Goal: Task Accomplishment & Management: Manage account settings

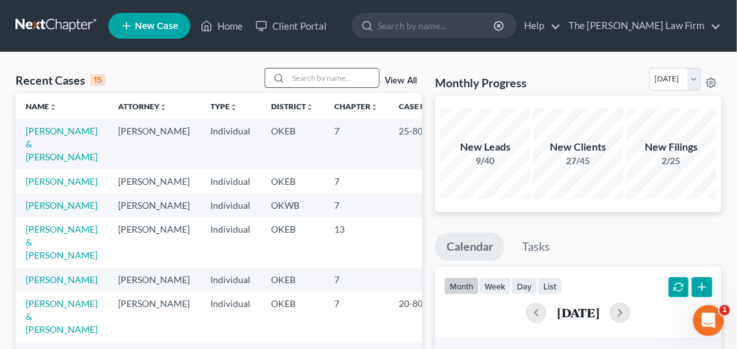
click at [305, 83] on input "search" at bounding box center [334, 77] width 90 height 19
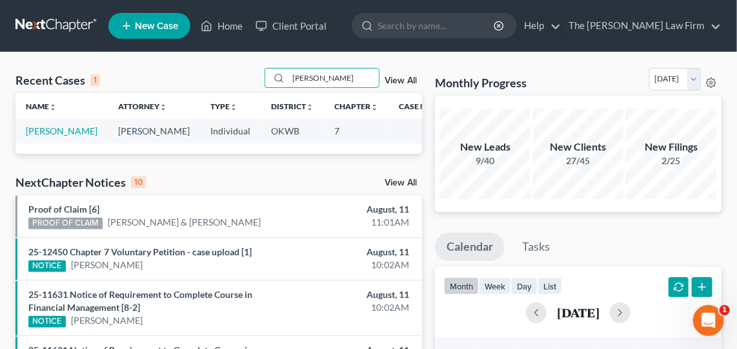
type input "[PERSON_NAME]"
click at [75, 129] on td "[PERSON_NAME]" at bounding box center [61, 131] width 92 height 24
click at [61, 129] on link "[PERSON_NAME]" at bounding box center [62, 130] width 72 height 11
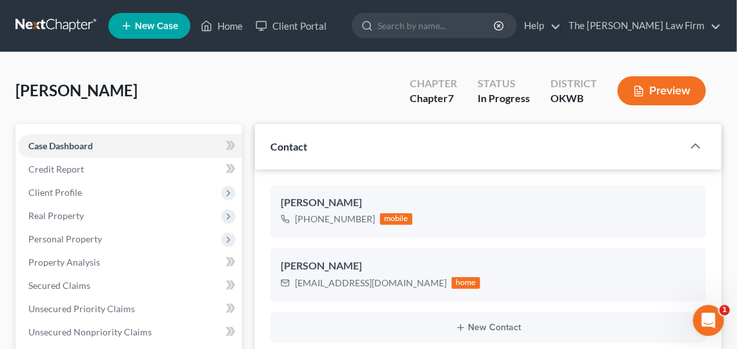
scroll to position [2235, 0]
click at [694, 147] on icon "button" at bounding box center [695, 145] width 15 height 15
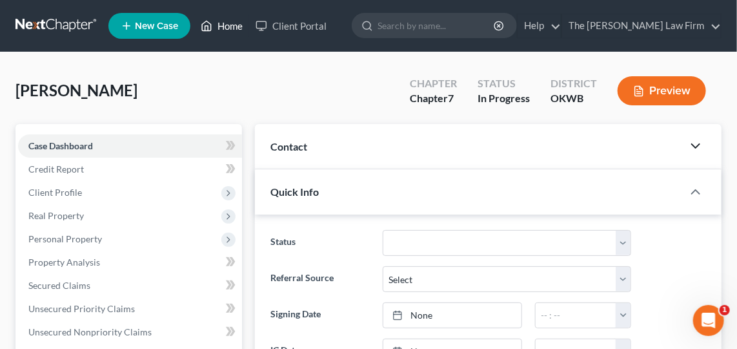
click at [232, 30] on link "Home" at bounding box center [221, 25] width 55 height 23
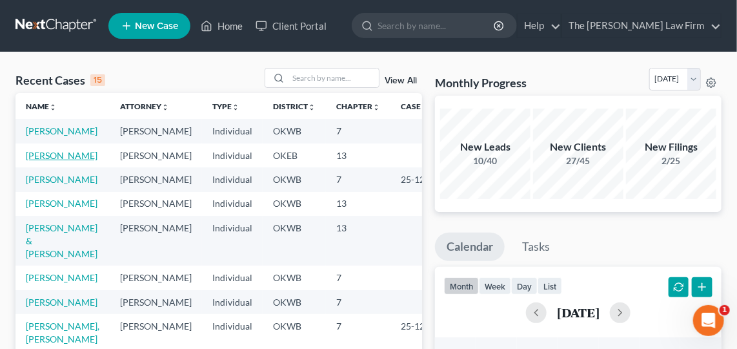
click at [49, 161] on link "[PERSON_NAME]" at bounding box center [62, 155] width 72 height 11
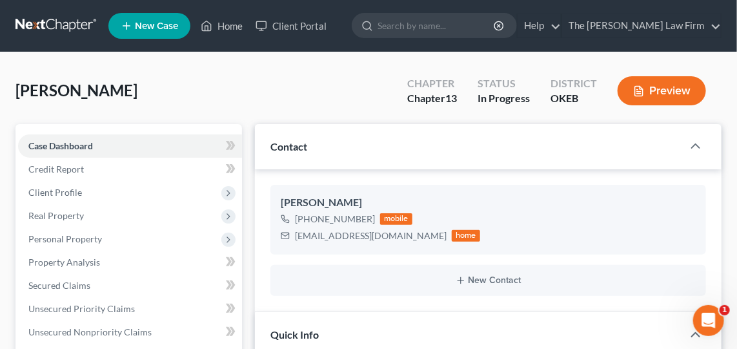
scroll to position [362, 0]
click at [216, 30] on link "Home" at bounding box center [221, 25] width 55 height 23
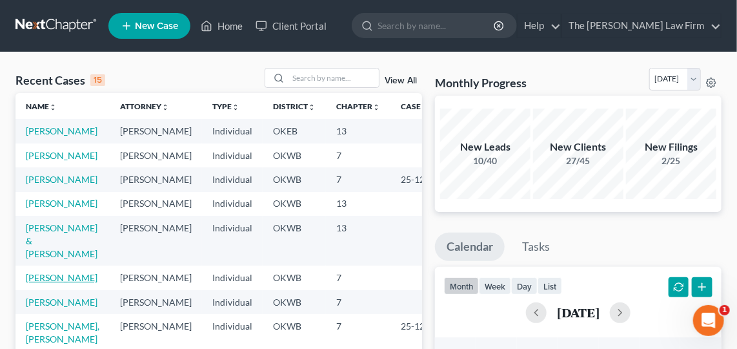
click at [48, 283] on link "[PERSON_NAME]" at bounding box center [62, 277] width 72 height 11
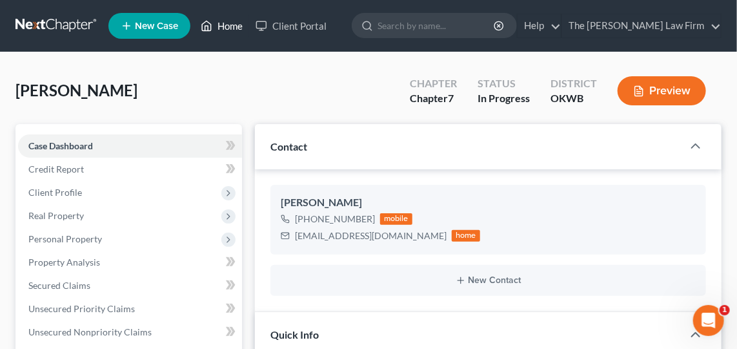
click at [215, 30] on link "Home" at bounding box center [221, 25] width 55 height 23
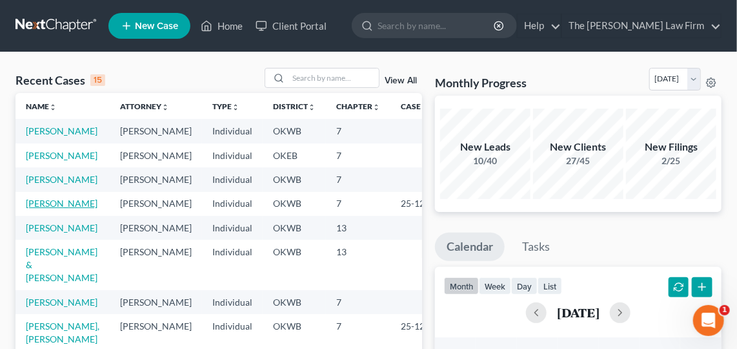
click at [33, 209] on link "[PERSON_NAME]" at bounding box center [62, 203] width 72 height 11
select select "1"
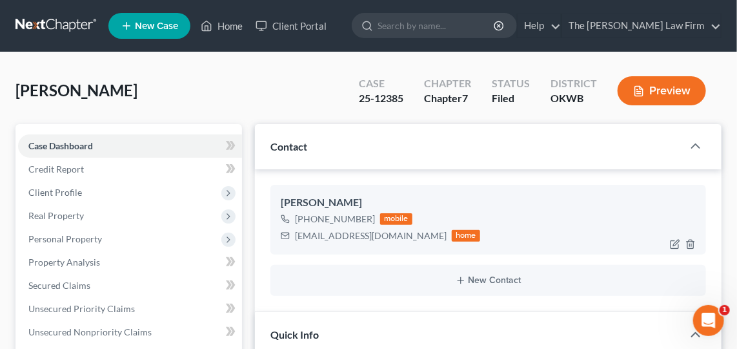
scroll to position [736, 0]
click at [715, 323] on icon "Open Intercom Messenger" at bounding box center [708, 319] width 21 height 21
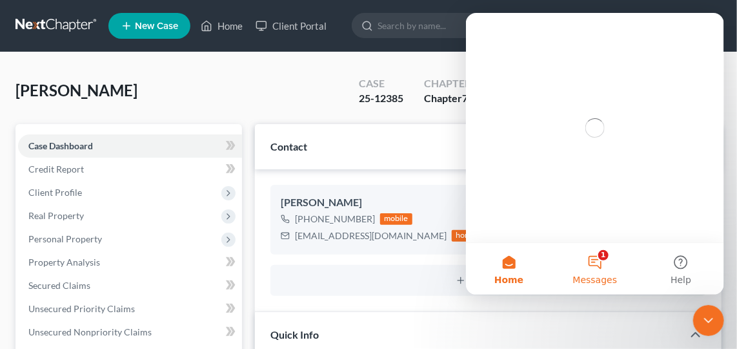
scroll to position [0, 0]
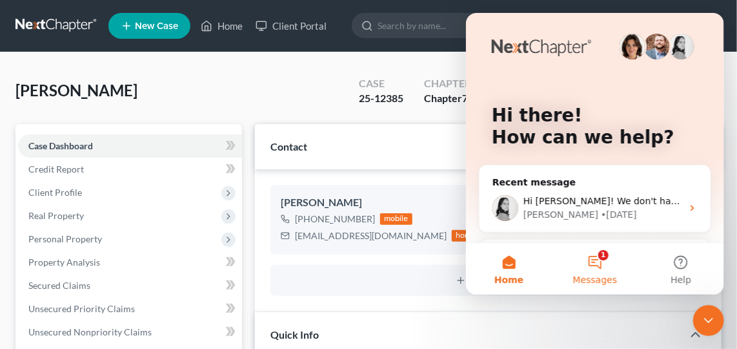
click at [595, 259] on button "1 Messages" at bounding box center [594, 269] width 86 height 52
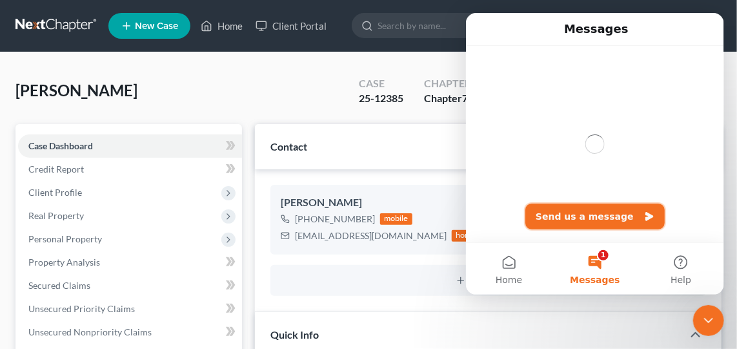
click at [589, 215] on button "Send us a message" at bounding box center [594, 216] width 139 height 26
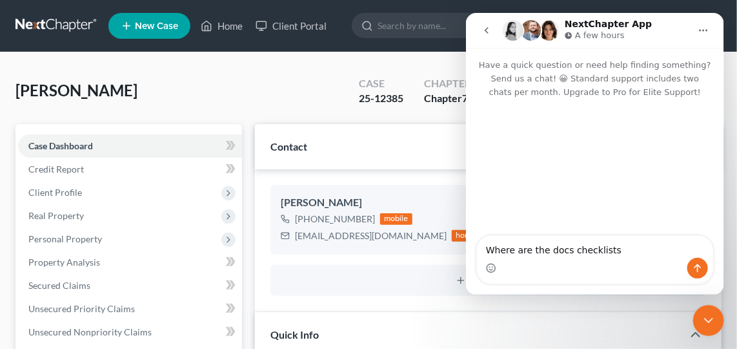
type textarea "Where are the docs checklists>"
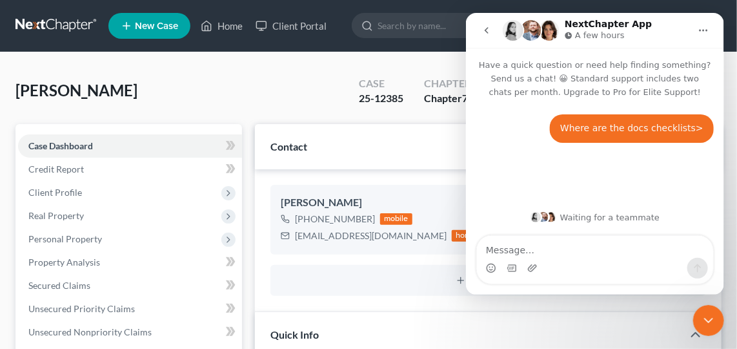
click at [382, 91] on div "25-12385" at bounding box center [381, 98] width 45 height 15
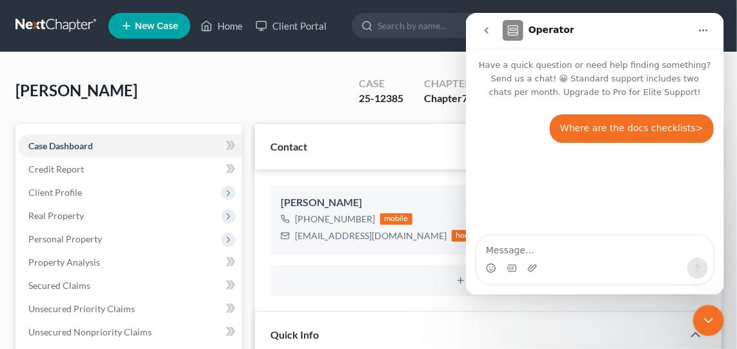
click at [486, 32] on icon "go back" at bounding box center [486, 30] width 4 height 6
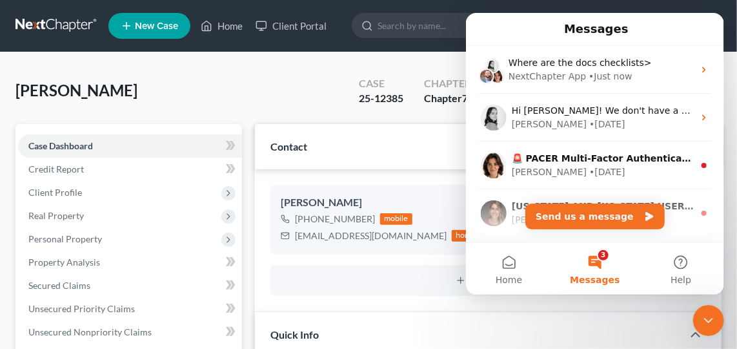
click at [712, 320] on icon "Close Intercom Messenger" at bounding box center [708, 319] width 15 height 15
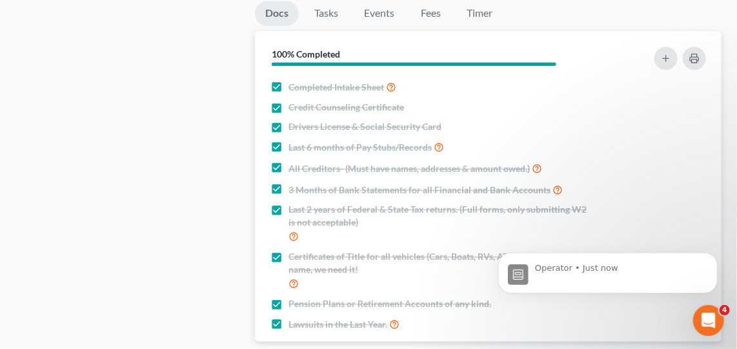
scroll to position [1062, 0]
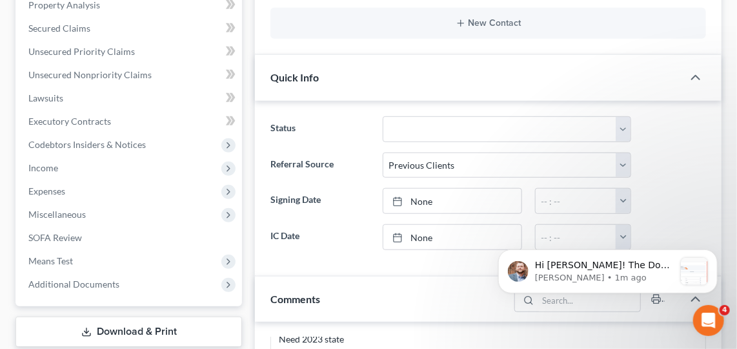
scroll to position [0, 0]
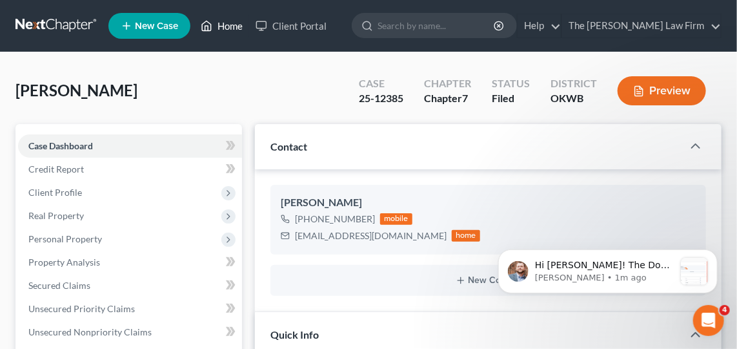
click at [242, 26] on link "Home" at bounding box center [221, 25] width 55 height 23
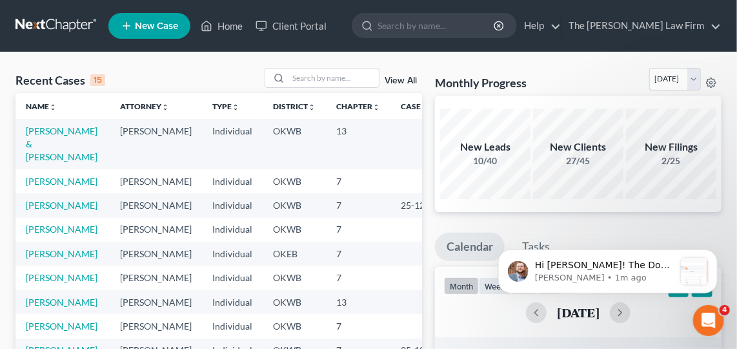
click at [212, 176] on td "Individual" at bounding box center [232, 181] width 61 height 24
click at [327, 80] on input "search" at bounding box center [334, 77] width 90 height 19
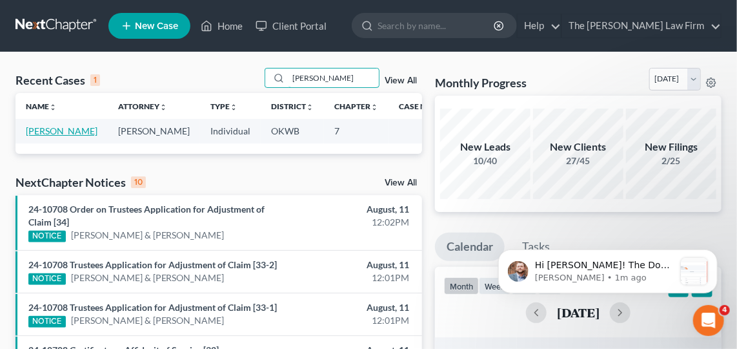
type input "[PERSON_NAME]"
click at [59, 130] on link "[PERSON_NAME]" at bounding box center [62, 130] width 72 height 11
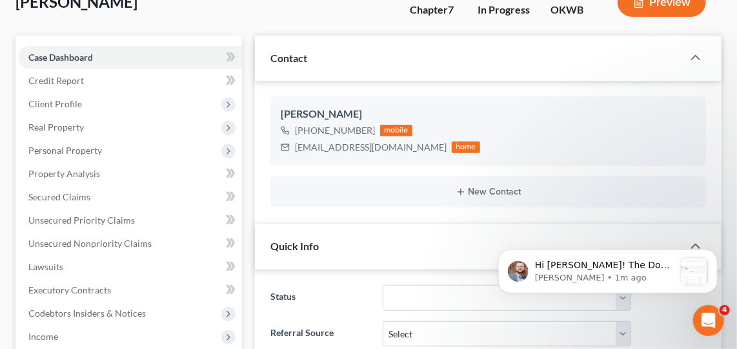
scroll to position [90, 0]
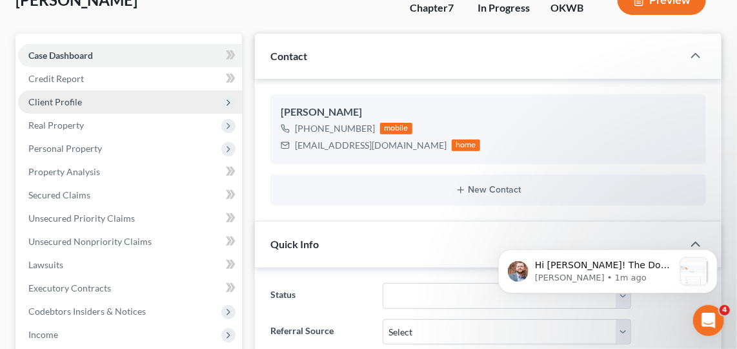
click at [88, 99] on span "Client Profile" at bounding box center [130, 101] width 224 height 23
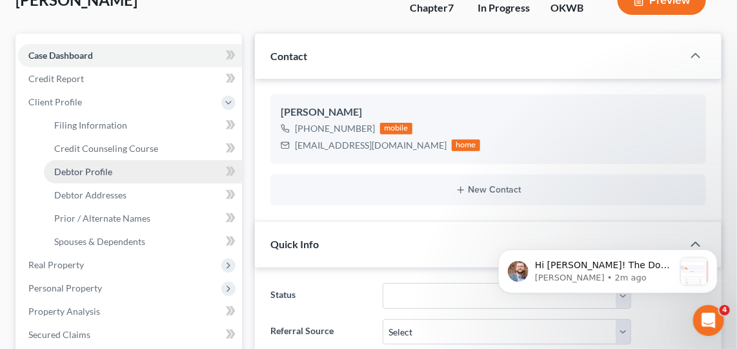
click at [121, 180] on link "Debtor Profile" at bounding box center [143, 171] width 198 height 23
select select "0"
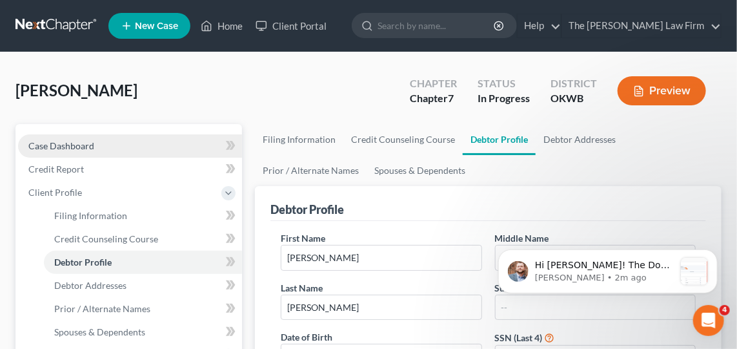
click at [108, 150] on link "Case Dashboard" at bounding box center [130, 145] width 224 height 23
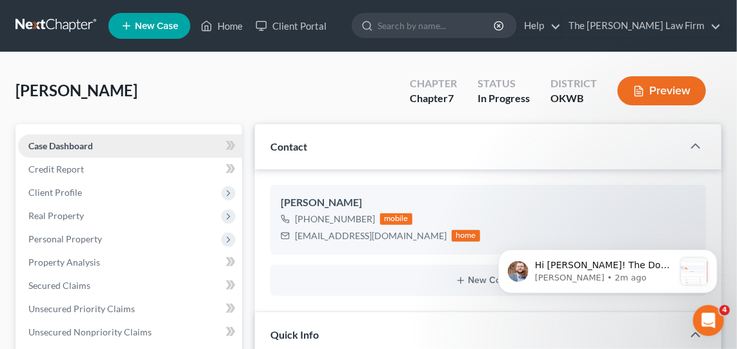
scroll to position [165, 0]
click at [371, 83] on div "[PERSON_NAME] Upgraded Chapter Chapter 7 Status In Progress District OKWB Previ…" at bounding box center [368, 96] width 706 height 56
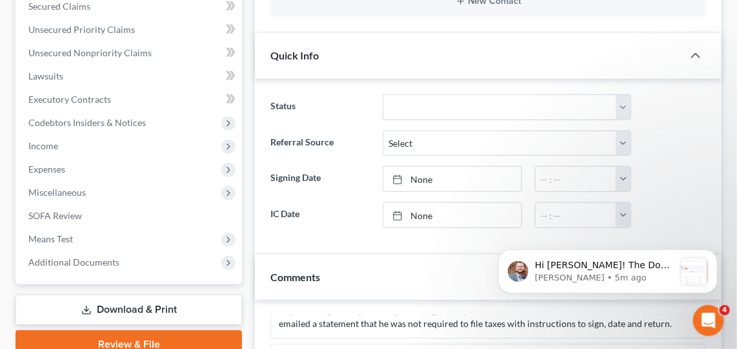
scroll to position [281, 0]
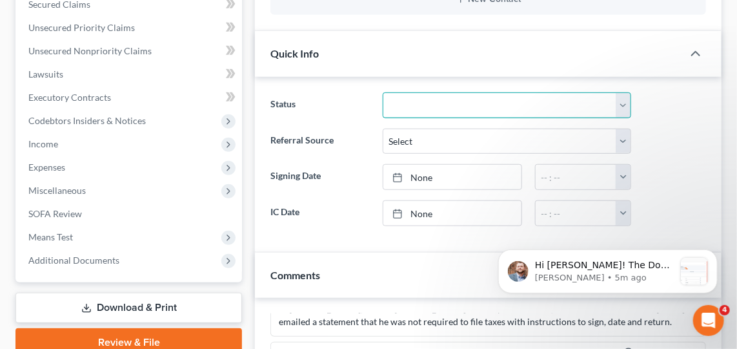
click at [628, 96] on select "Discharged Dismissed Filed Info Sent In Progress Lead Lost Lead Ready to File R…" at bounding box center [507, 105] width 249 height 26
click at [383, 92] on select "Discharged Dismissed Filed Info Sent In Progress Lead Lost Lead Ready to File R…" at bounding box center [507, 105] width 249 height 26
click at [598, 106] on select "Discharged Dismissed Filed Info Sent In Progress Lead Lost Lead Ready to File R…" at bounding box center [507, 105] width 249 height 26
select select "7"
click at [383, 92] on select "Discharged Dismissed Filed Info Sent In Progress Lead Lost Lead Ready to File R…" at bounding box center [507, 105] width 249 height 26
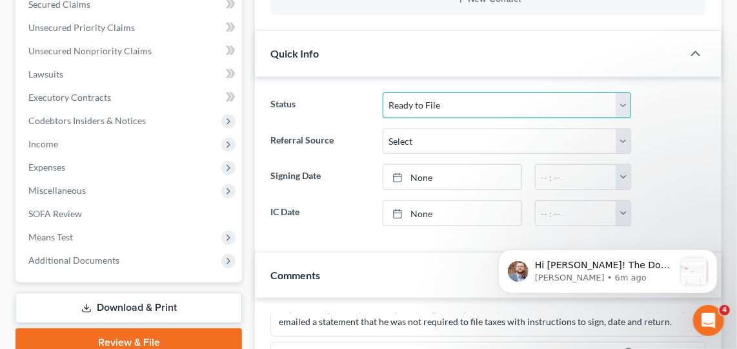
click at [624, 103] on select "Discharged Dismissed Filed Info Sent In Progress Lead Lost Lead Ready to File R…" at bounding box center [507, 105] width 249 height 26
click at [383, 92] on select "Discharged Dismissed Filed Info Sent In Progress Lead Lost Lead Ready to File R…" at bounding box center [507, 105] width 249 height 26
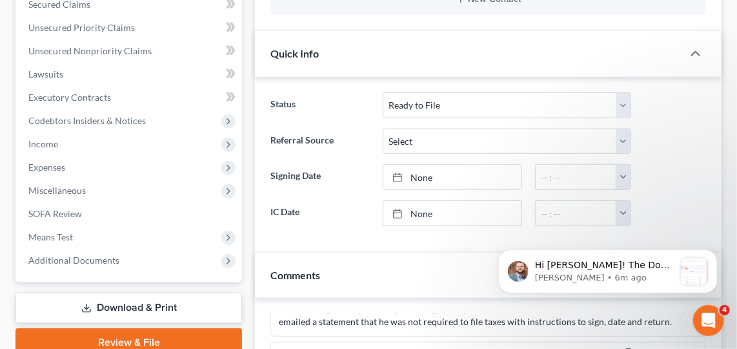
click at [661, 200] on div at bounding box center [675, 213] width 75 height 26
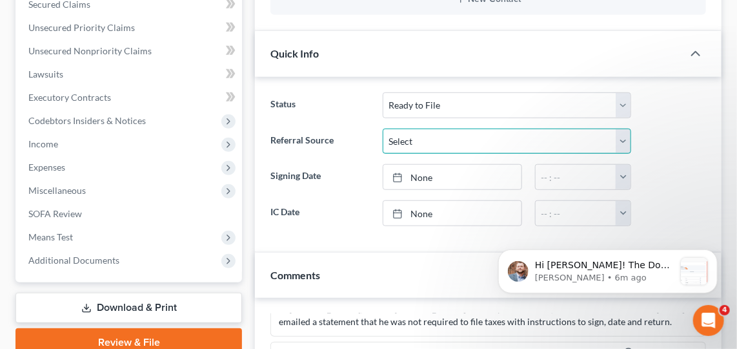
click at [589, 142] on select "Select Word Of Mouth Previous Clients Direct Mail Website Google Search Modern …" at bounding box center [507, 141] width 249 height 26
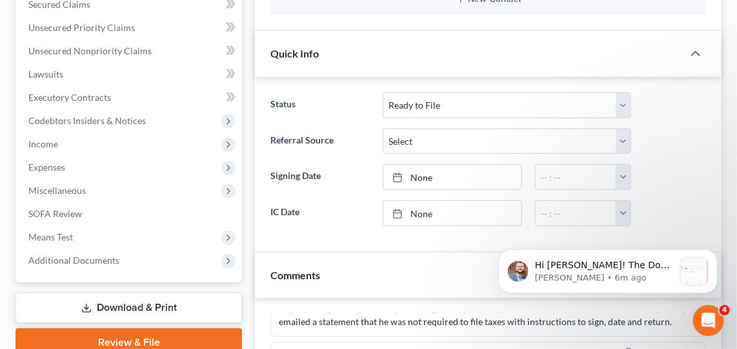
click at [684, 169] on div at bounding box center [675, 177] width 75 height 26
click at [451, 176] on link "None" at bounding box center [453, 177] width 138 height 25
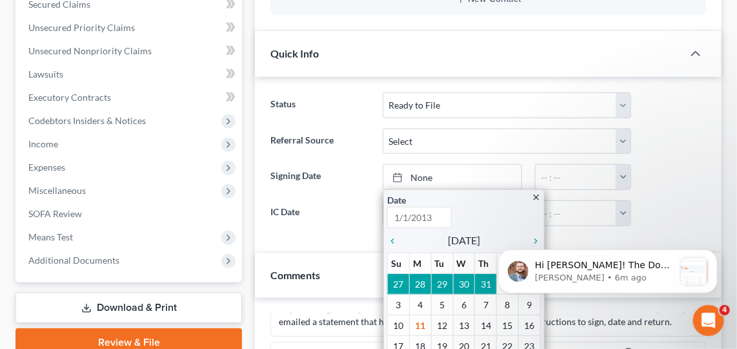
click at [714, 150] on div "Status Discharged Dismissed Filed Info Sent In Progress Lead Lost Lead Ready to…" at bounding box center [488, 165] width 467 height 176
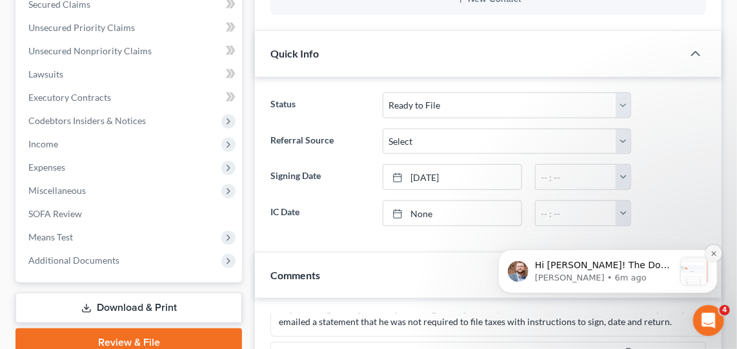
click at [714, 254] on icon "Dismiss notification" at bounding box center [713, 252] width 7 height 7
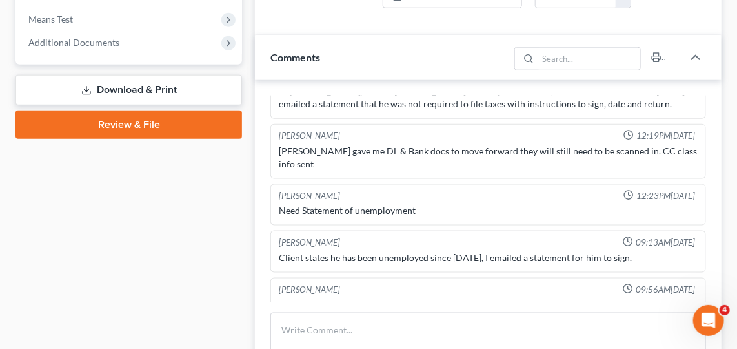
scroll to position [506, 0]
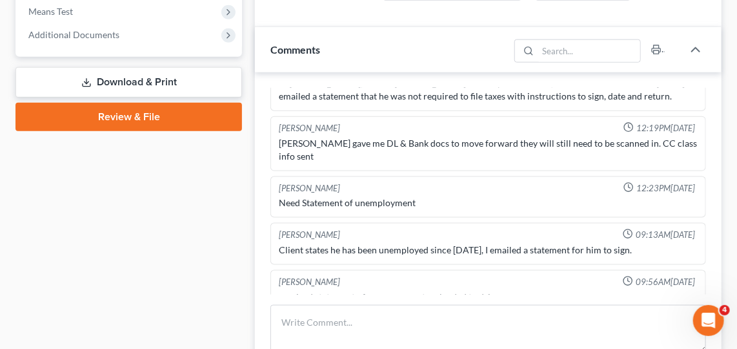
drag, startPoint x: 744, startPoint y: 184, endPoint x: 222, endPoint y: 189, distance: 521.7
click at [222, 189] on div "Case Dashboard Payments Invoices Payments Payments Credit Report Client Profile" at bounding box center [129, 310] width 240 height 1384
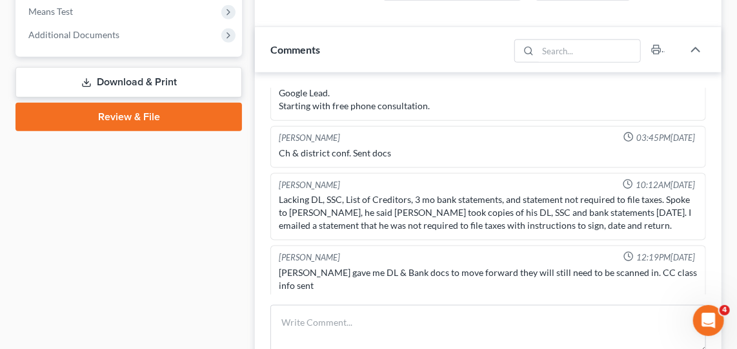
scroll to position [0, 0]
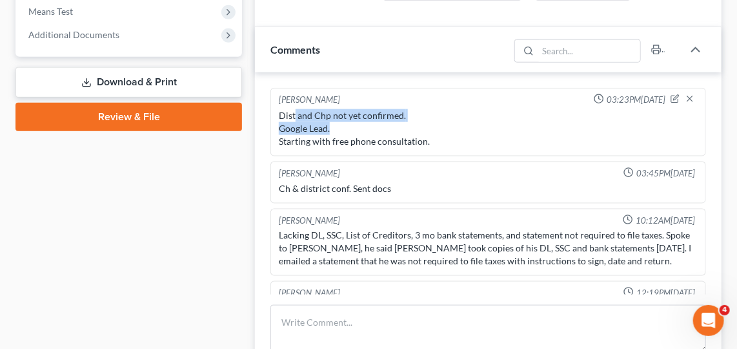
drag, startPoint x: 295, startPoint y: 111, endPoint x: 383, endPoint y: 124, distance: 88.8
click at [383, 124] on div "Dist and Chp not yet confirmed. Google Lead. Starting with free phone consultat…" at bounding box center [488, 128] width 419 height 39
drag, startPoint x: 383, startPoint y: 124, endPoint x: 294, endPoint y: 111, distance: 89.4
drag, startPoint x: 294, startPoint y: 111, endPoint x: 436, endPoint y: 94, distance: 143.1
click at [436, 94] on div "[PERSON_NAME] 03:23PM[DATE]" at bounding box center [488, 100] width 424 height 13
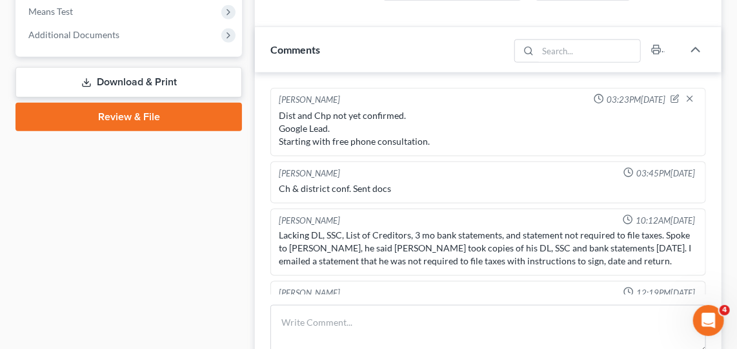
drag, startPoint x: 376, startPoint y: 136, endPoint x: 322, endPoint y: 183, distance: 71.9
drag, startPoint x: 322, startPoint y: 183, endPoint x: 264, endPoint y: 185, distance: 57.5
click at [264, 185] on div "[PERSON_NAME] 03:23PM[DATE] Dist and Chp not yet confirmed. Google Lead. Starti…" at bounding box center [488, 239] width 467 height 334
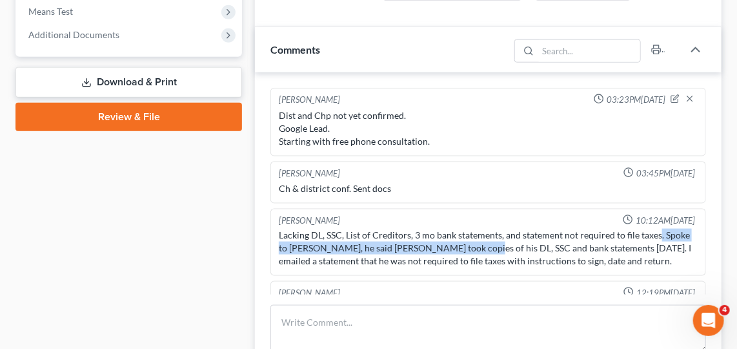
drag, startPoint x: 658, startPoint y: 230, endPoint x: 462, endPoint y: 243, distance: 196.1
click at [462, 243] on div "Lacking DL, SSC, List of Creditors, 3 mo bank statements, and statement not req…" at bounding box center [488, 248] width 419 height 39
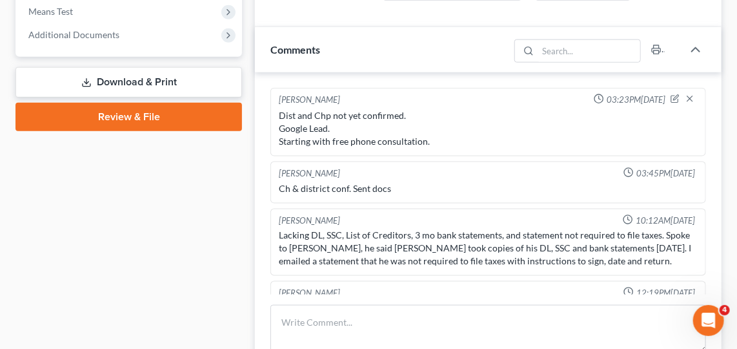
drag, startPoint x: 462, startPoint y: 243, endPoint x: 491, endPoint y: 244, distance: 29.1
click at [491, 244] on div "Lacking DL, SSC, List of Creditors, 3 mo bank statements, and statement not req…" at bounding box center [488, 248] width 419 height 39
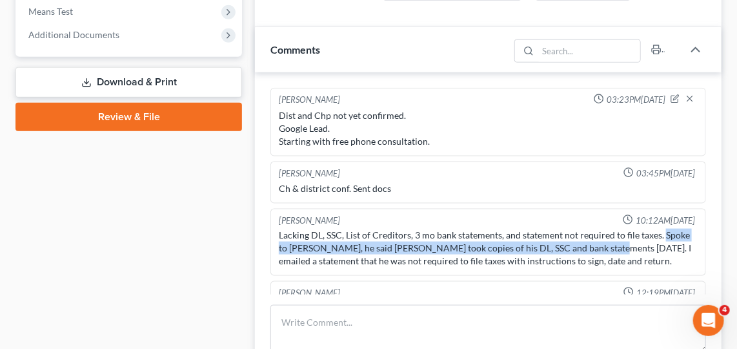
drag, startPoint x: 662, startPoint y: 231, endPoint x: 590, endPoint y: 242, distance: 72.5
click at [590, 242] on div "Lacking DL, SSC, List of Creditors, 3 mo bank statements, and statement not req…" at bounding box center [488, 248] width 419 height 39
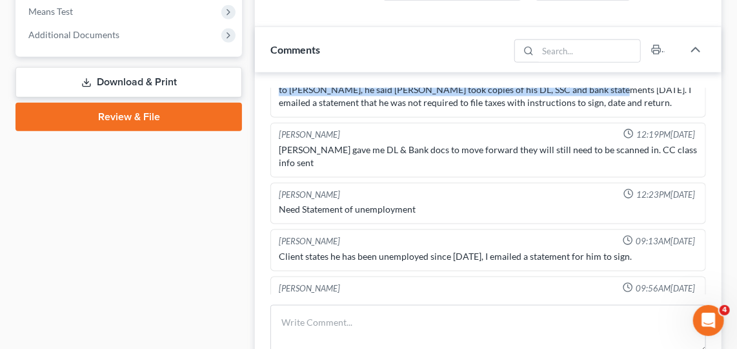
scroll to position [165, 0]
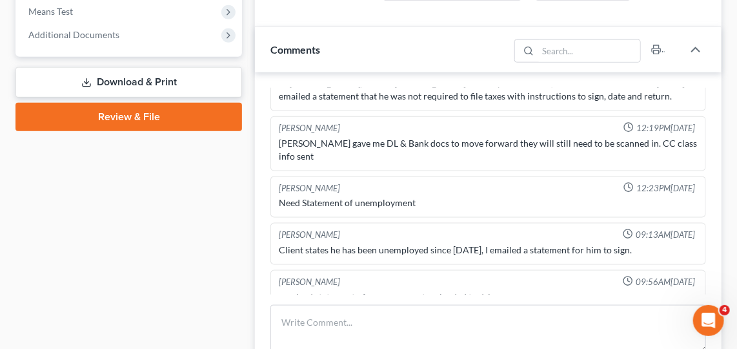
click at [712, 225] on div "[PERSON_NAME] 03:23PM[DATE] Dist and Chp not yet confirmed. Google Lead. Starti…" at bounding box center [488, 239] width 467 height 334
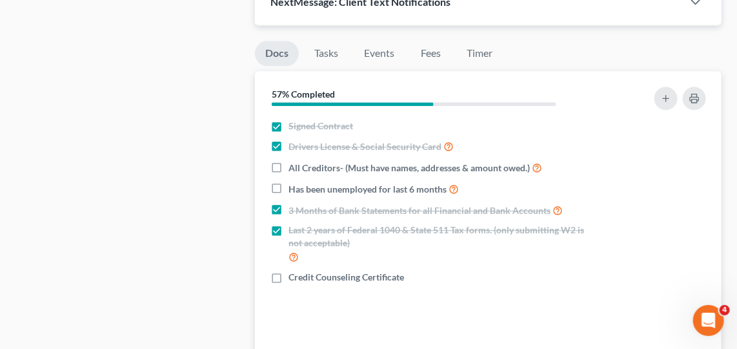
scroll to position [1018, 0]
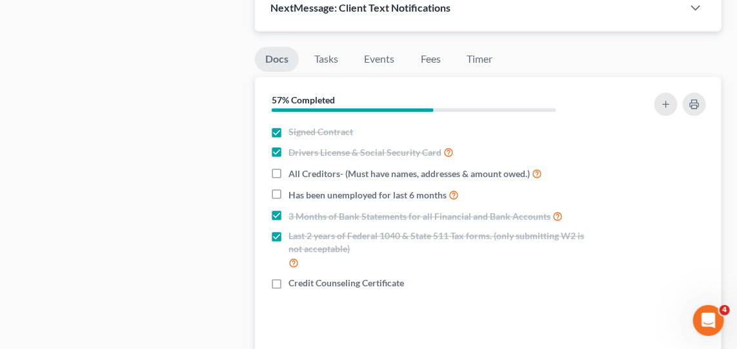
click at [708, 314] on icon "Open Intercom Messenger" at bounding box center [708, 319] width 21 height 21
click at [708, 314] on icon "Close Intercom Messenger" at bounding box center [708, 319] width 15 height 15
click at [708, 314] on icon "Open Intercom Messenger" at bounding box center [708, 319] width 21 height 21
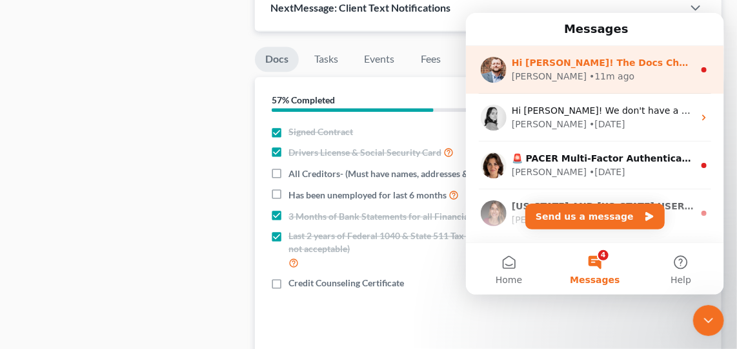
click at [604, 74] on div "[PERSON_NAME] • 11m ago" at bounding box center [602, 77] width 182 height 14
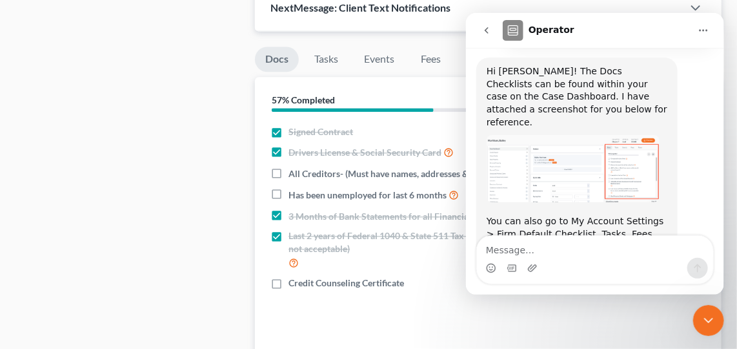
scroll to position [415, 0]
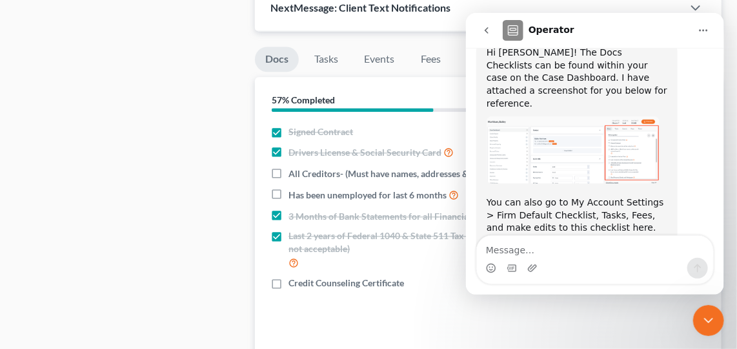
click at [706, 316] on icon "Close Intercom Messenger" at bounding box center [708, 319] width 15 height 15
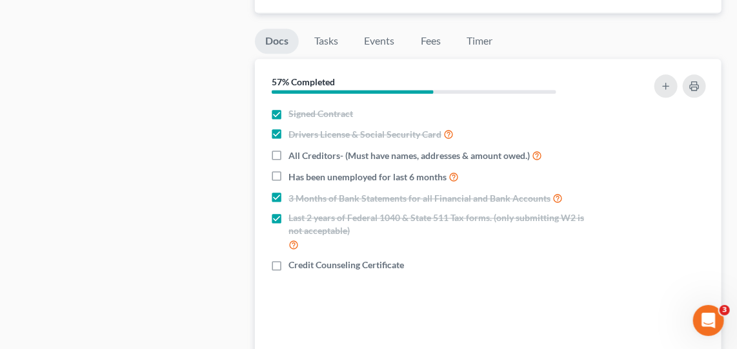
scroll to position [1018, 0]
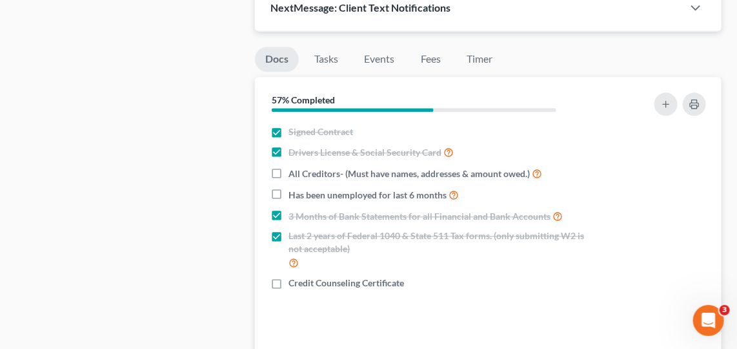
click at [413, 314] on div "Nothing here yet! Signed Contract Drivers License & Social Security Card All Cr…" at bounding box center [488, 254] width 467 height 265
click at [692, 100] on icon "button" at bounding box center [695, 104] width 10 height 10
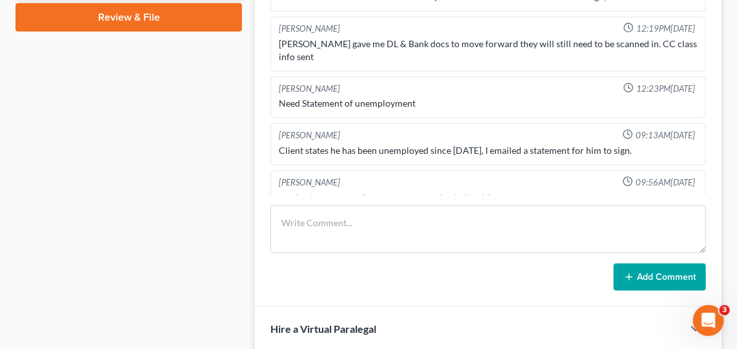
scroll to position [372, 0]
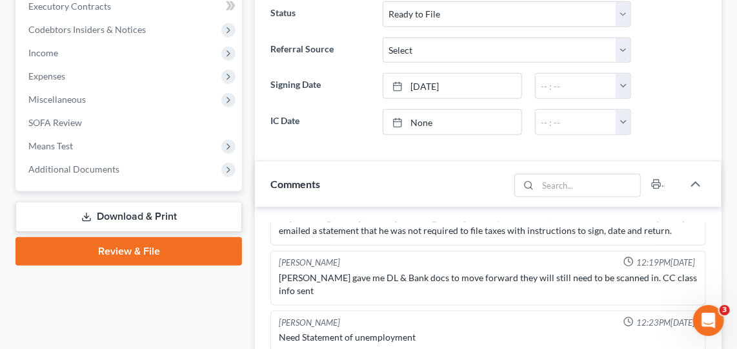
click at [622, 315] on div "Updates & News × Contact [PERSON_NAME] [PHONE_NUMBER] mobile [EMAIL_ADDRESS][DO…" at bounding box center [488, 214] width 467 height 925
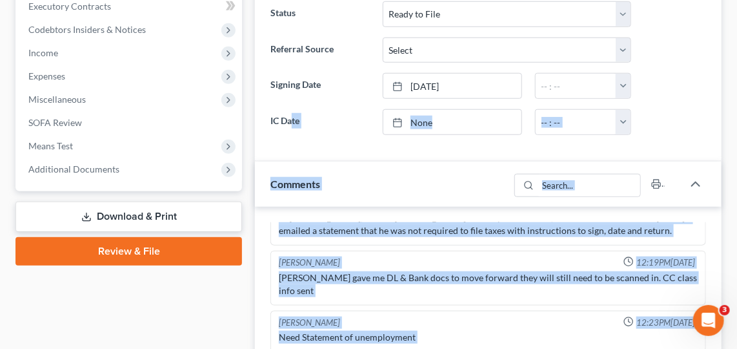
scroll to position [431, 0]
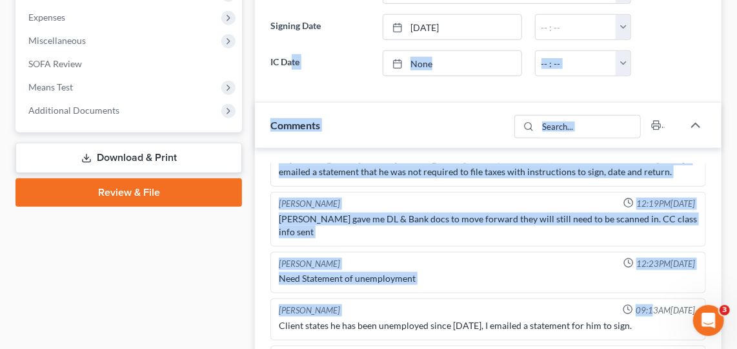
click at [438, 158] on div "[PERSON_NAME] 03:23PM[DATE] Dist and Chp not yet confirmed. Google Lead. Starti…" at bounding box center [488, 315] width 467 height 334
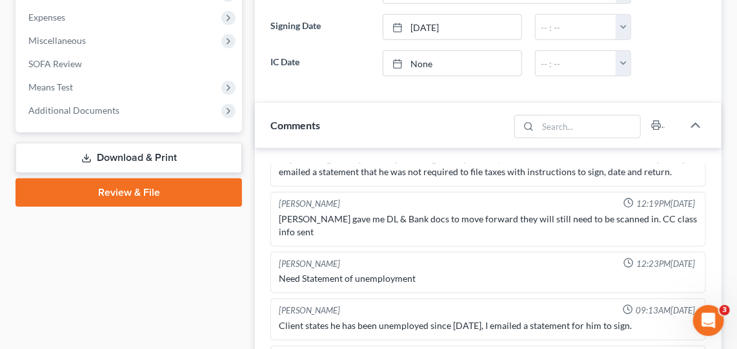
click at [519, 198] on div "[PERSON_NAME] 12:19PM[DATE]" at bounding box center [488, 204] width 424 height 12
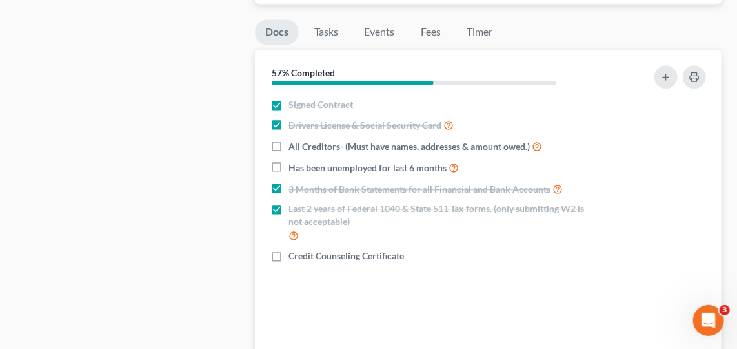
scroll to position [0, 0]
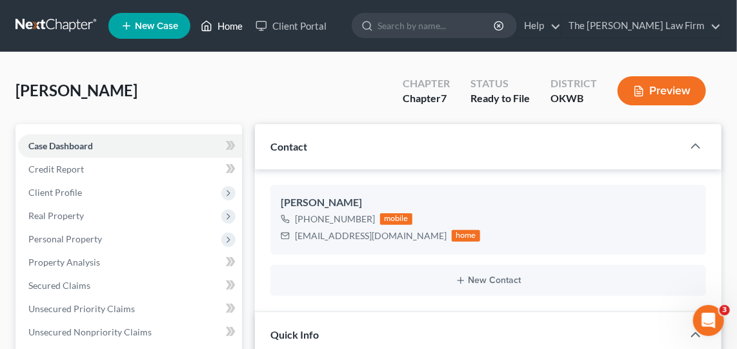
click at [238, 25] on link "Home" at bounding box center [221, 25] width 55 height 23
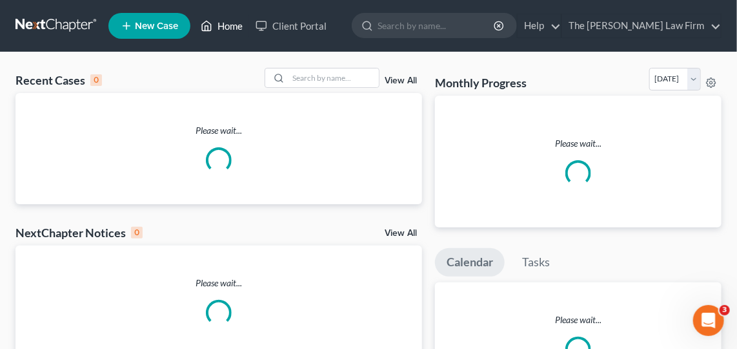
click at [232, 27] on link "Home" at bounding box center [221, 25] width 55 height 23
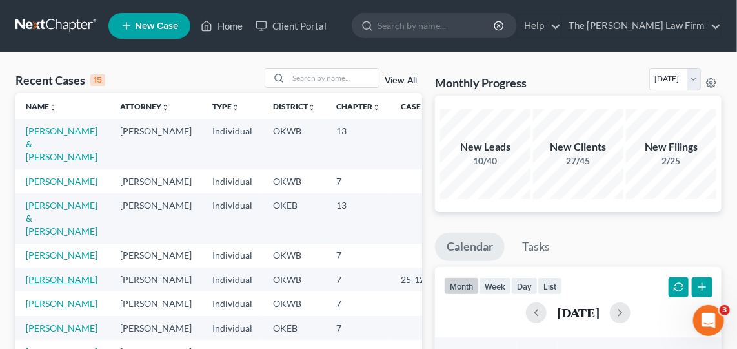
click at [36, 285] on link "[PERSON_NAME]" at bounding box center [62, 279] width 72 height 11
select select "1"
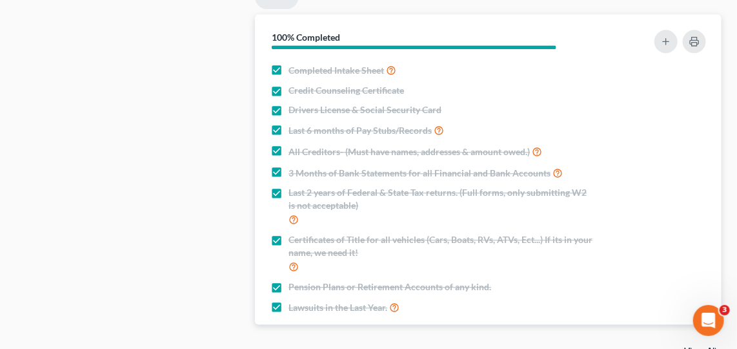
scroll to position [1062, 0]
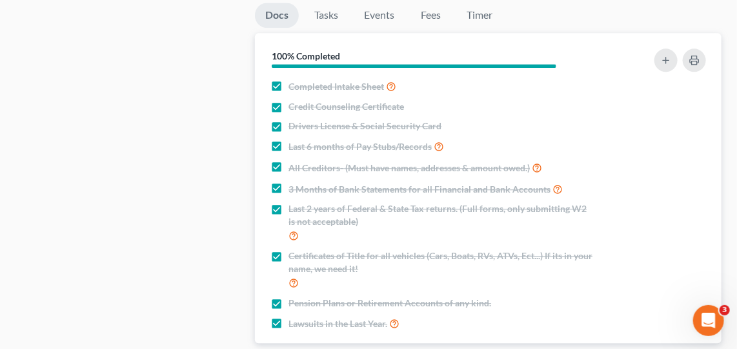
scroll to position [0, 0]
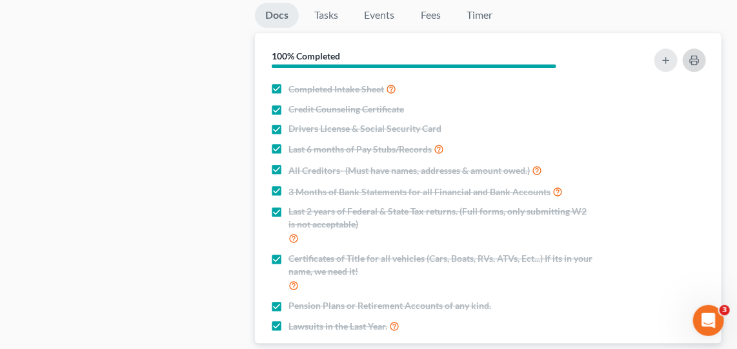
click at [699, 55] on icon "button" at bounding box center [695, 60] width 10 height 10
